Goal: Navigation & Orientation: Go to known website

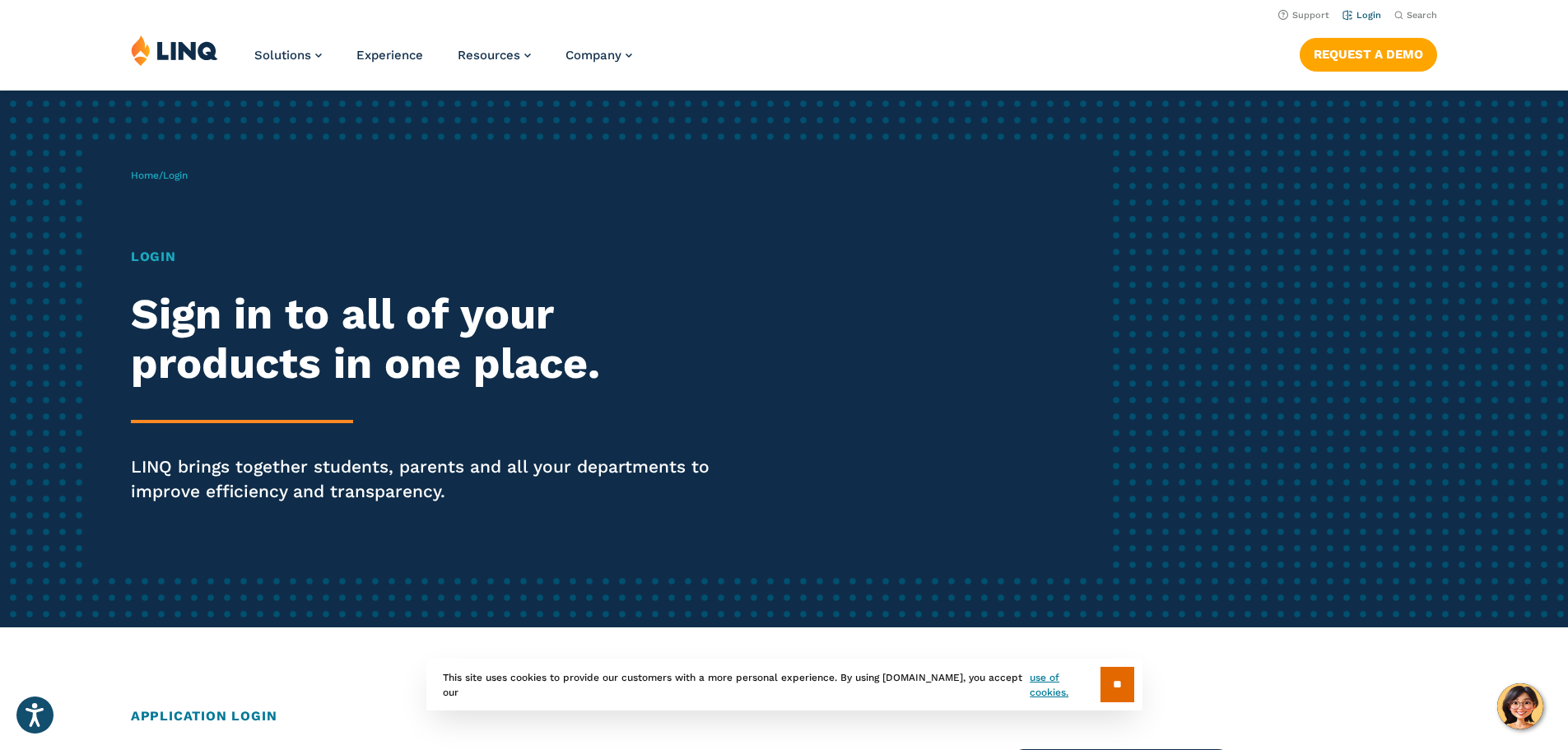
click at [1365, 13] on link "Login" at bounding box center [1361, 15] width 38 height 11
click at [1355, 11] on link "Login" at bounding box center [1361, 15] width 38 height 11
click at [1119, 682] on input "**" at bounding box center [1117, 684] width 33 height 35
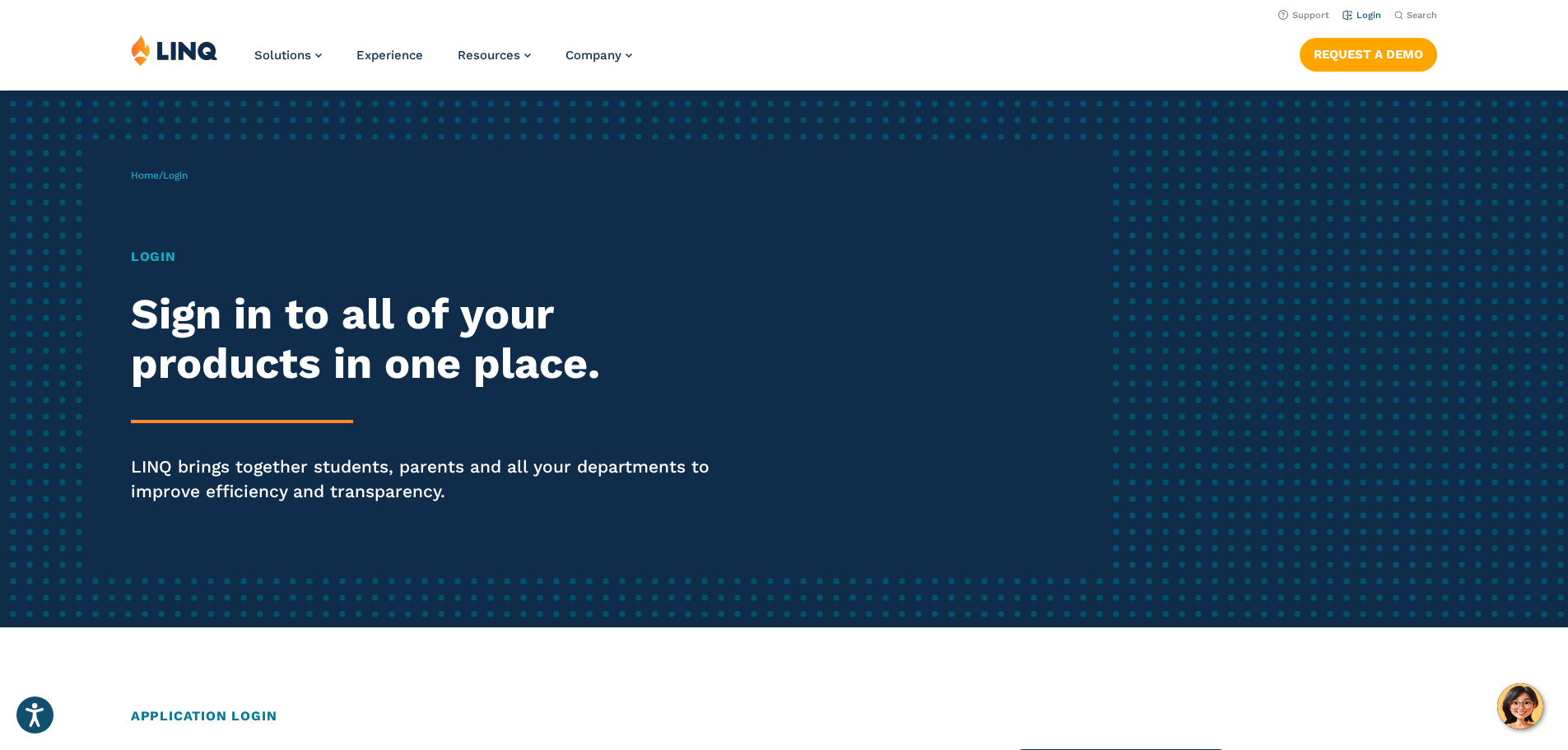
click at [1357, 15] on link "Login" at bounding box center [1361, 15] width 38 height 11
